Goal: Navigation & Orientation: Understand site structure

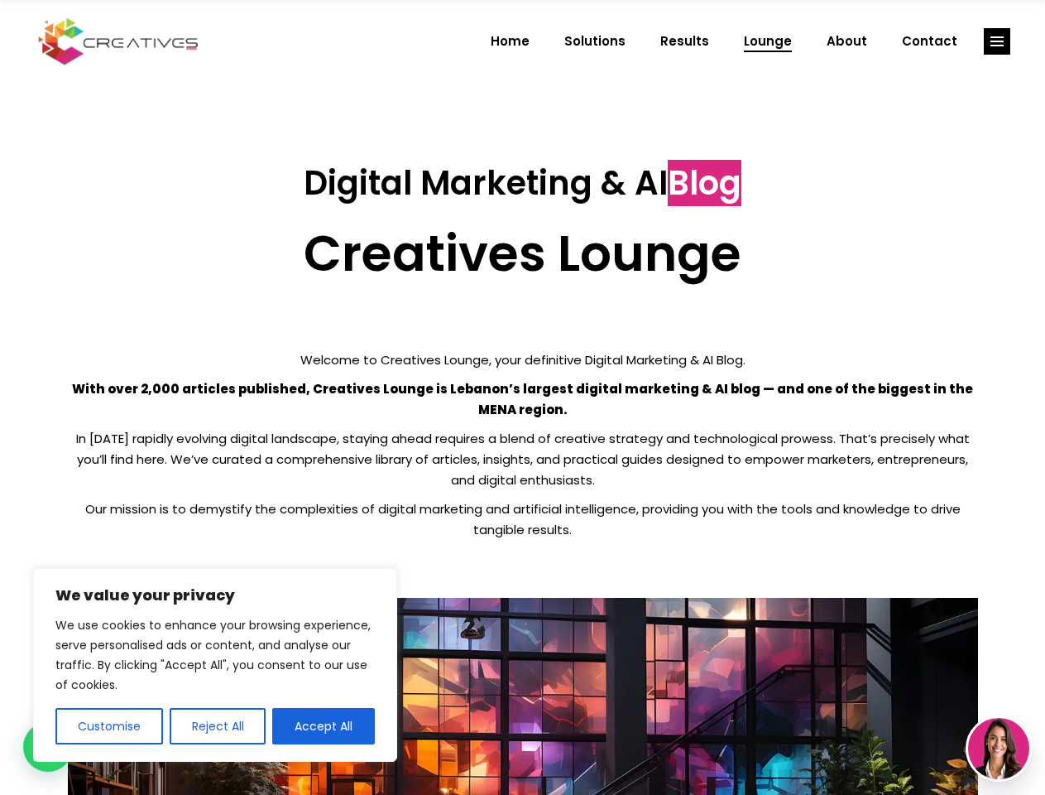
click at [522, 397] on p "With over 2,000 articles published, Creatives Lounge is Lebanon’s largest digit…" at bounding box center [523, 398] width 910 height 41
click at [108, 726] on button "Customise" at bounding box center [109, 726] width 108 height 36
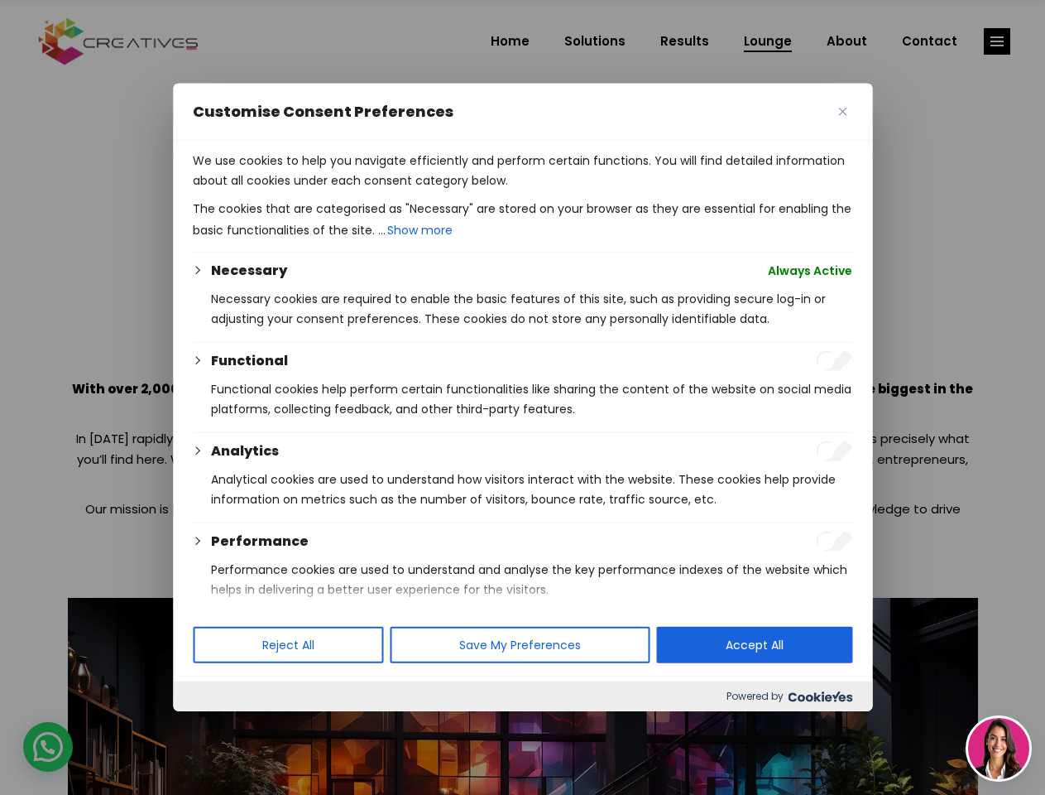
click at [217, 726] on div at bounding box center [522, 397] width 1045 height 795
click at [324, 190] on p "We use cookies to help you navigate efficiently and perform certain functions. …" at bounding box center [523, 171] width 660 height 40
click at [997, 41] on div at bounding box center [522, 397] width 1045 height 795
click at [999, 748] on img at bounding box center [998, 748] width 61 height 61
